Goal: Information Seeking & Learning: Learn about a topic

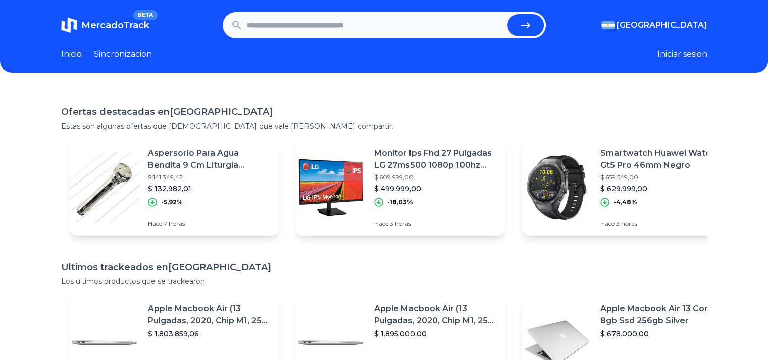
click at [351, 31] on input "text" at bounding box center [375, 25] width 256 height 22
type input "**"
click at [507, 14] on button "submit" at bounding box center [525, 25] width 36 height 22
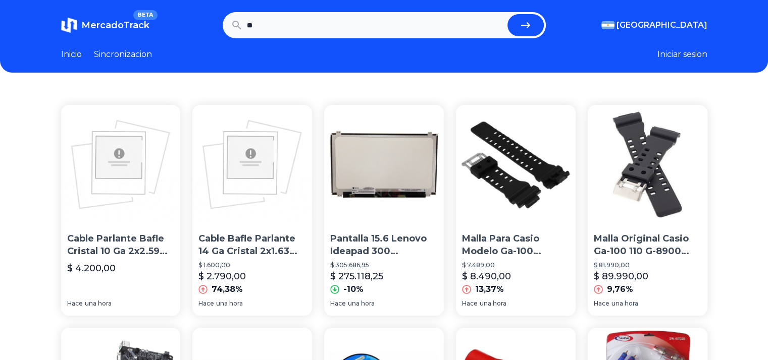
click at [351, 31] on input "**" at bounding box center [375, 25] width 256 height 22
type input "**********"
click at [507, 14] on button "submit" at bounding box center [525, 25] width 36 height 22
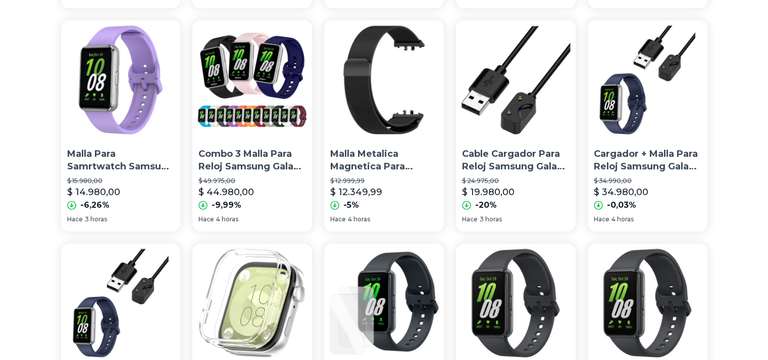
scroll to position [307, 0]
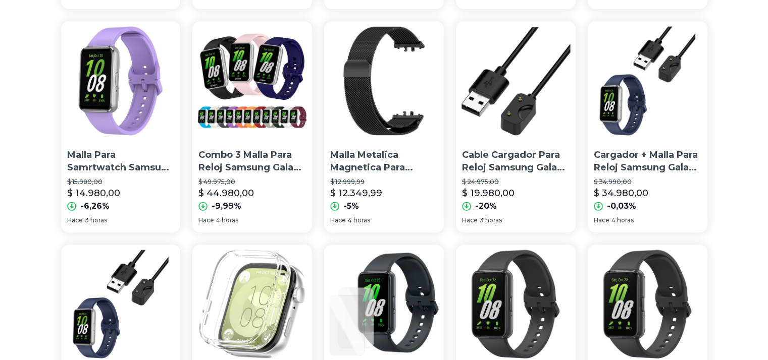
click at [391, 168] on p "Malla Metalica Magnetica Para Samsung Galaxy Fit 3" at bounding box center [384, 161] width 108 height 25
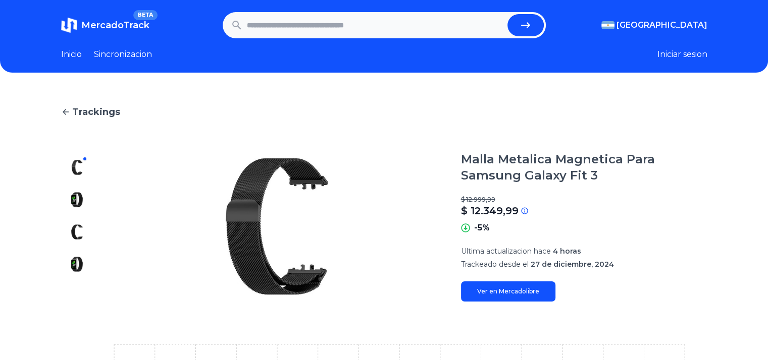
click at [524, 293] on link "Ver en Mercadolibre" at bounding box center [508, 292] width 94 height 20
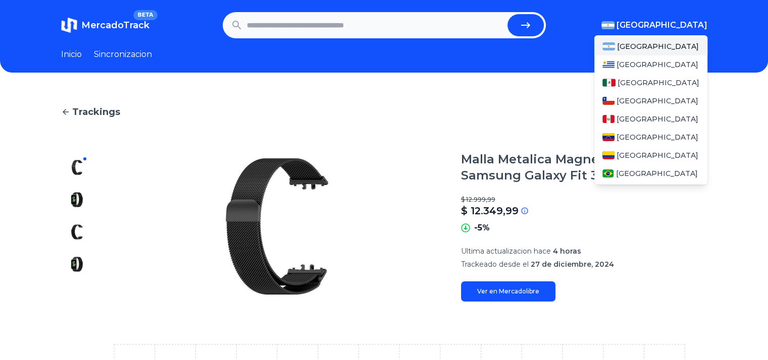
click at [689, 27] on span "[GEOGRAPHIC_DATA]" at bounding box center [661, 25] width 91 height 12
click at [630, 86] on span "[GEOGRAPHIC_DATA]" at bounding box center [658, 83] width 82 height 10
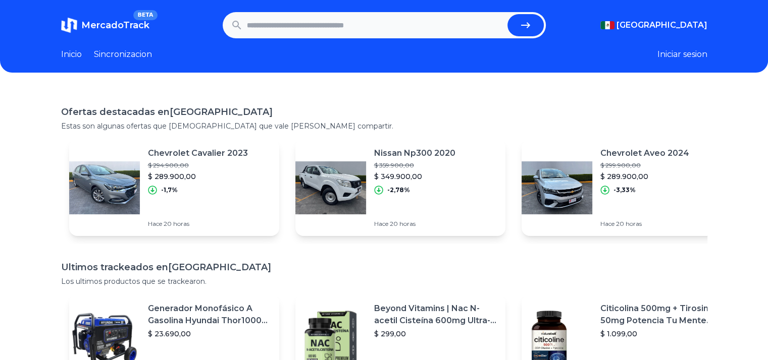
click at [369, 27] on input "text" at bounding box center [375, 25] width 256 height 22
type input "**********"
click at [507, 14] on button "submit" at bounding box center [525, 25] width 36 height 22
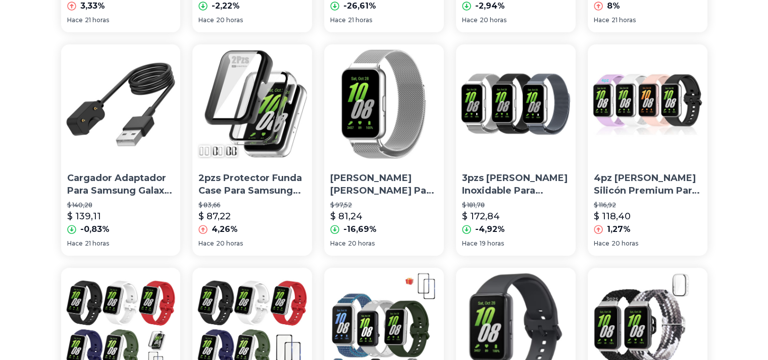
scroll to position [285, 7]
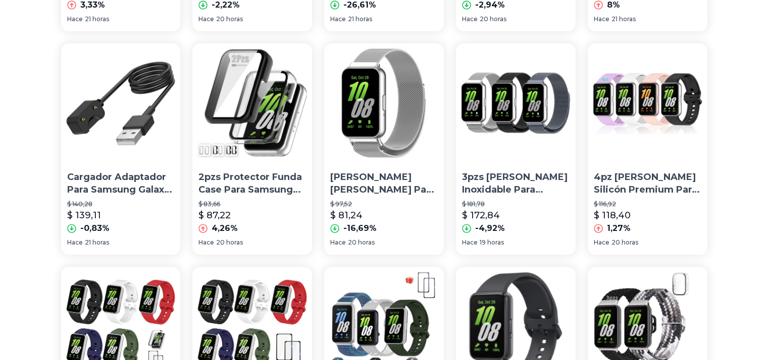
click at [355, 191] on p "Correa De Acero Milanés Para Samsung Galaxy Fit 3" at bounding box center [384, 183] width 108 height 25
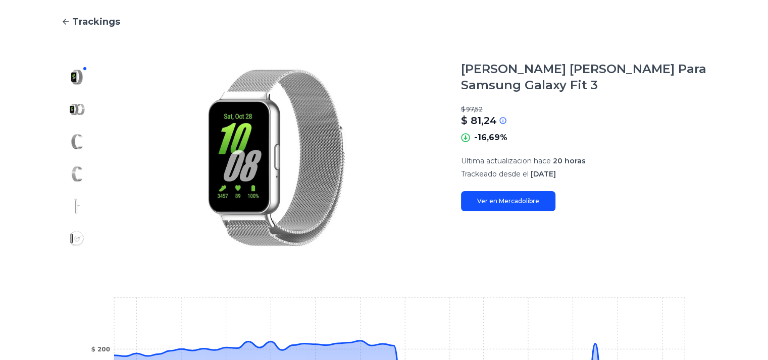
scroll to position [90, 8]
click at [76, 111] on img at bounding box center [77, 110] width 16 height 16
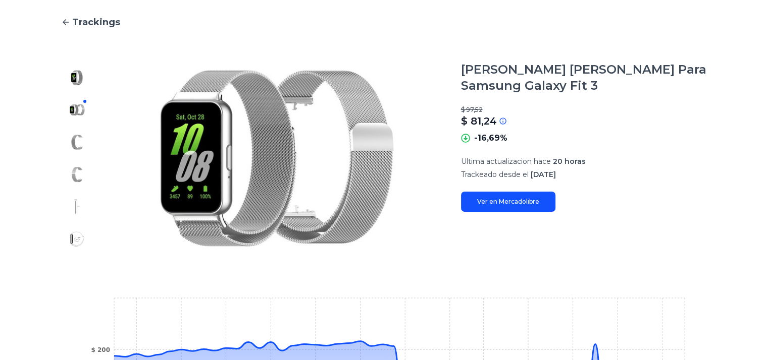
click at [76, 135] on img at bounding box center [77, 142] width 16 height 16
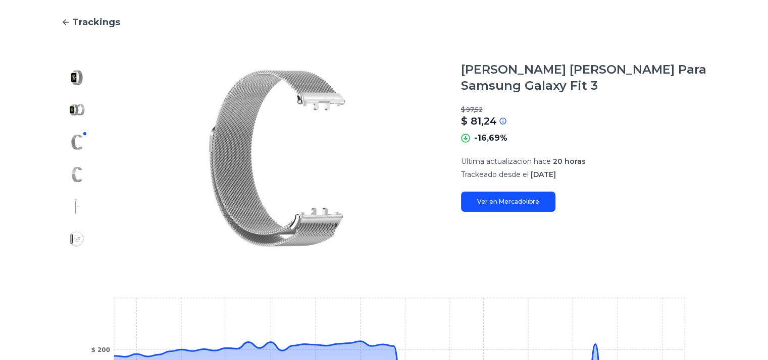
click at [78, 160] on div at bounding box center [77, 159] width 32 height 194
click at [79, 174] on img at bounding box center [77, 175] width 16 height 16
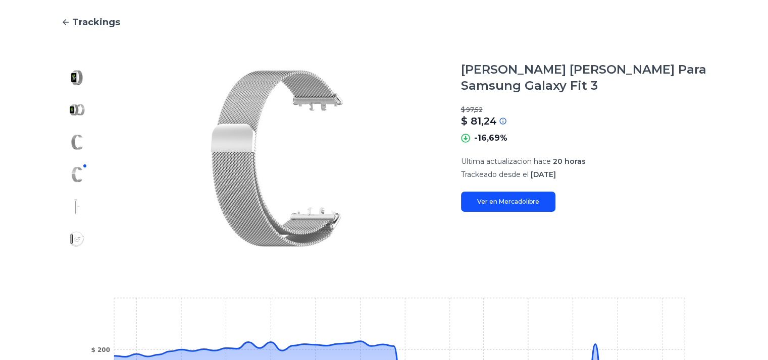
click at [81, 198] on div at bounding box center [77, 159] width 32 height 194
click at [77, 234] on img at bounding box center [77, 239] width 16 height 16
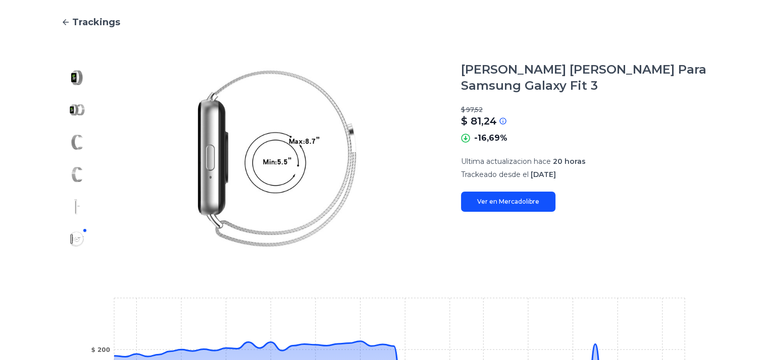
click at [74, 209] on img at bounding box center [77, 207] width 16 height 16
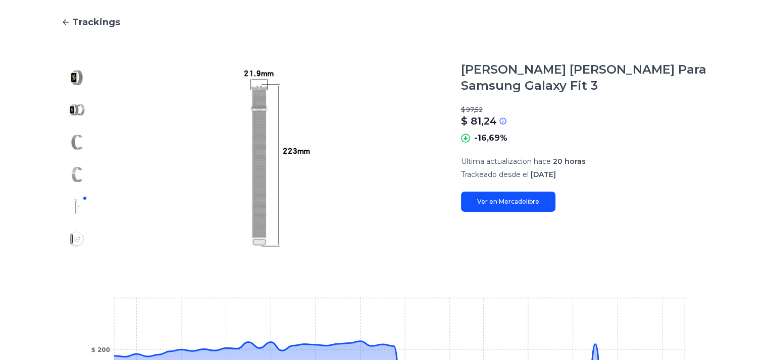
click at [73, 180] on img at bounding box center [77, 175] width 16 height 16
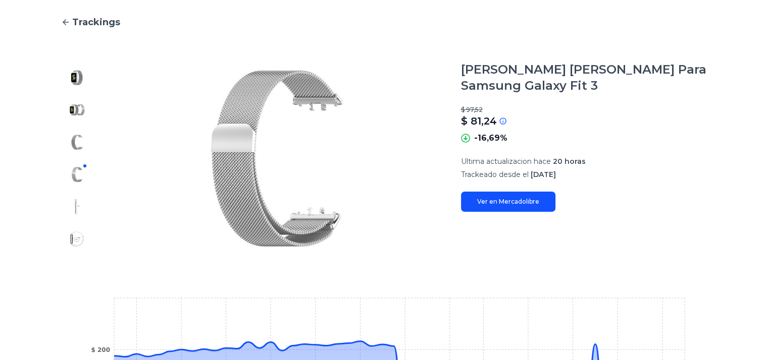
click at [71, 80] on img at bounding box center [77, 78] width 16 height 16
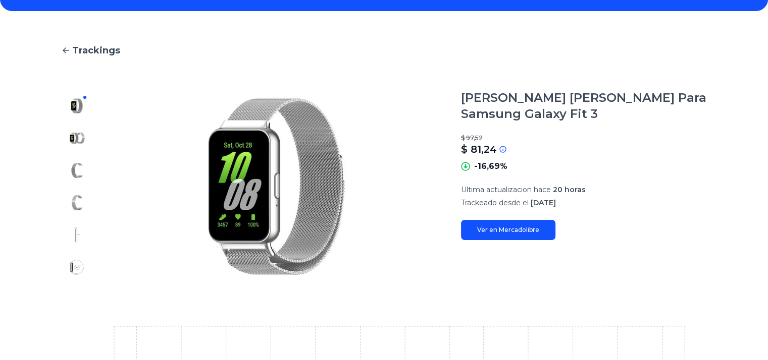
scroll to position [77, 8]
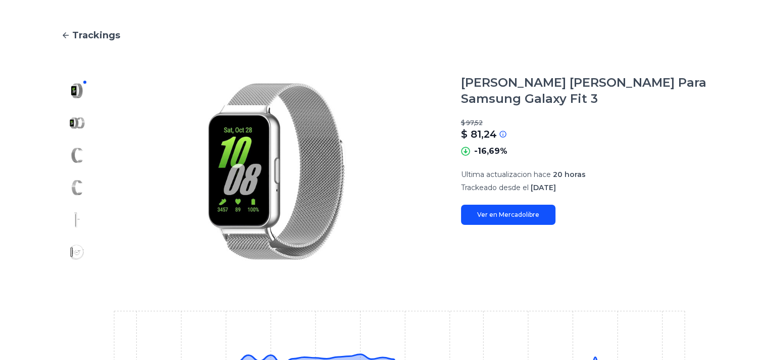
click at [517, 217] on link "Ver en Mercadolibre" at bounding box center [508, 215] width 94 height 20
type input "**********"
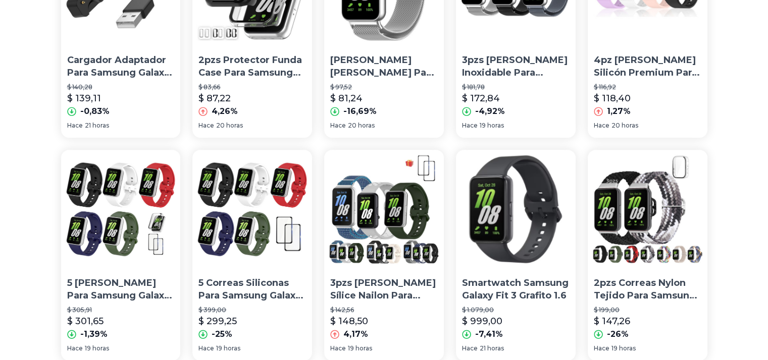
scroll to position [404, 6]
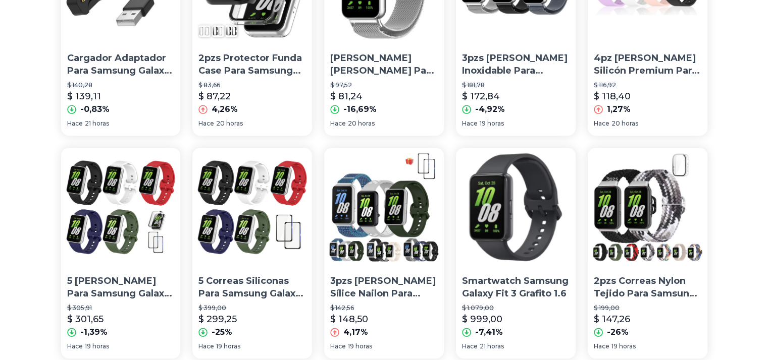
click at [664, 294] on p "2pzs Correas Nylon Tejido Para Samsung Galaxy Fit 3 + Case" at bounding box center [648, 287] width 108 height 25
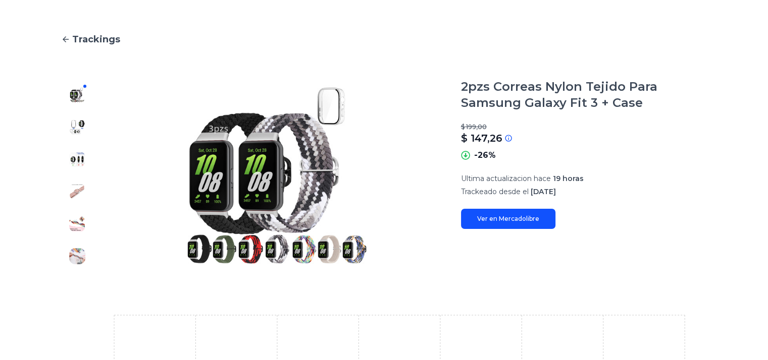
scroll to position [73, 6]
click at [73, 129] on img at bounding box center [77, 127] width 16 height 16
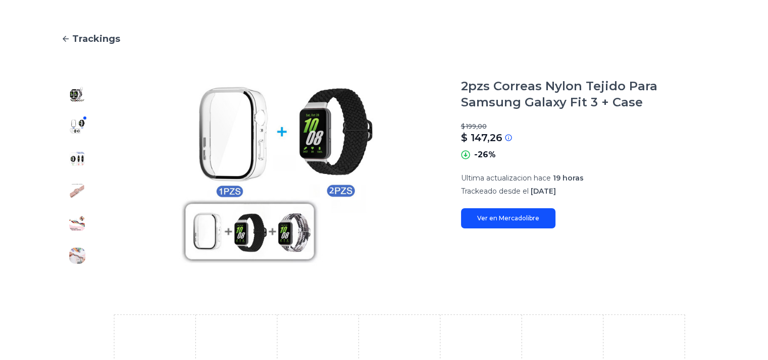
click at [75, 158] on img at bounding box center [77, 159] width 16 height 16
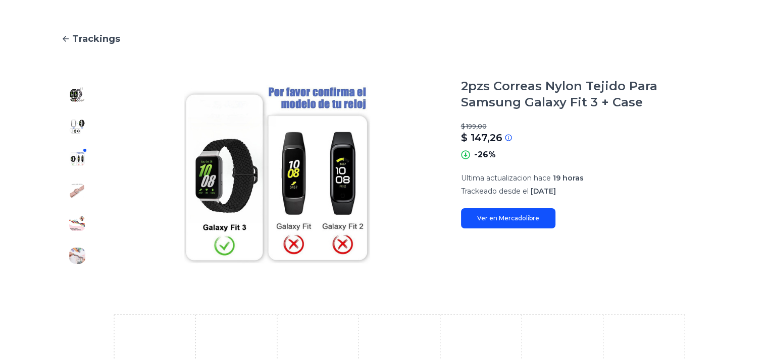
click at [79, 185] on img at bounding box center [77, 191] width 16 height 16
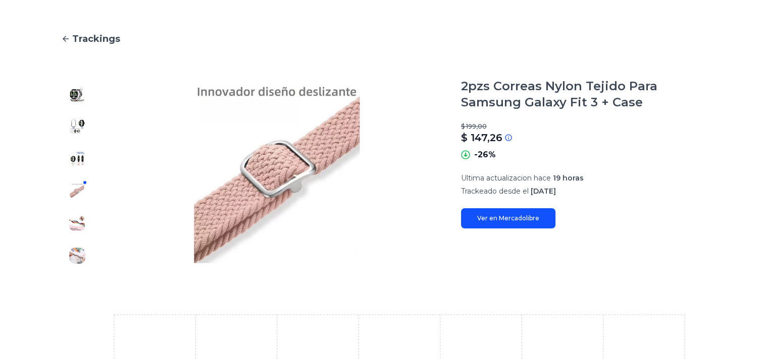
click at [77, 151] on img at bounding box center [77, 159] width 16 height 16
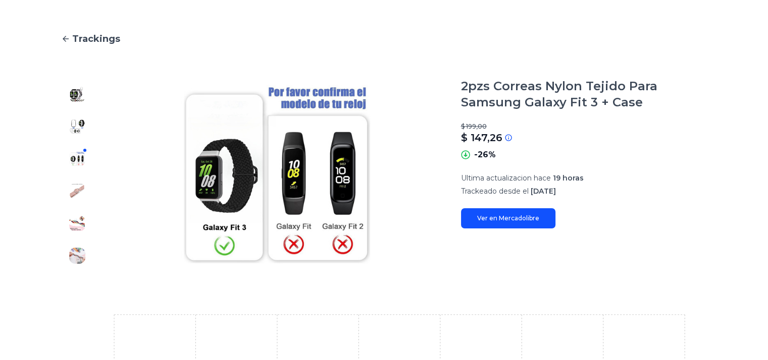
click at [77, 185] on img at bounding box center [77, 191] width 16 height 16
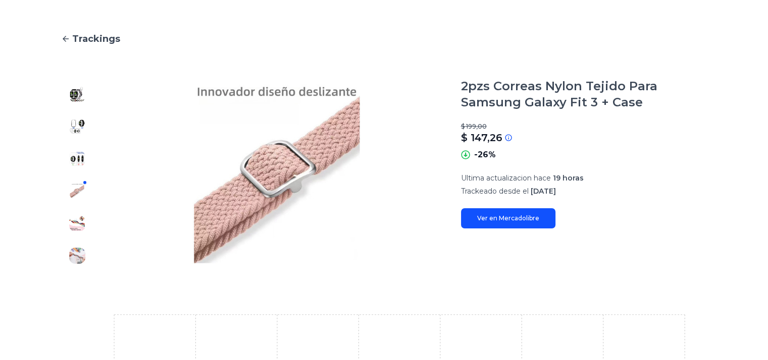
click at [70, 166] on button at bounding box center [77, 159] width 16 height 16
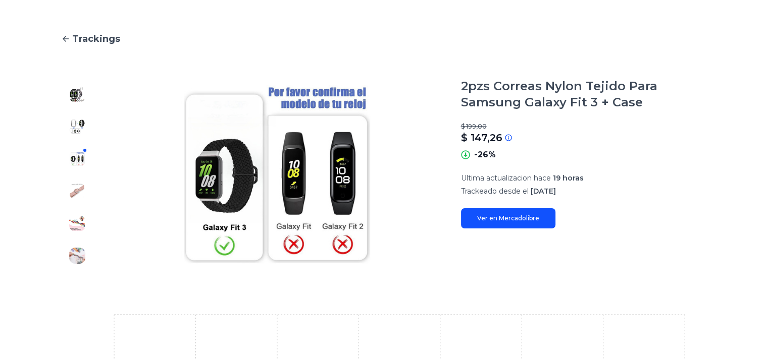
click at [85, 193] on div at bounding box center [77, 175] width 32 height 194
click at [77, 192] on img at bounding box center [77, 191] width 16 height 16
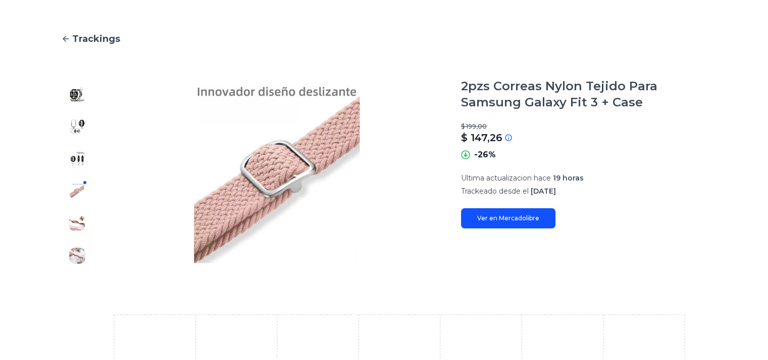
click at [74, 218] on img at bounding box center [77, 224] width 16 height 16
